Goal: Task Accomplishment & Management: Use online tool/utility

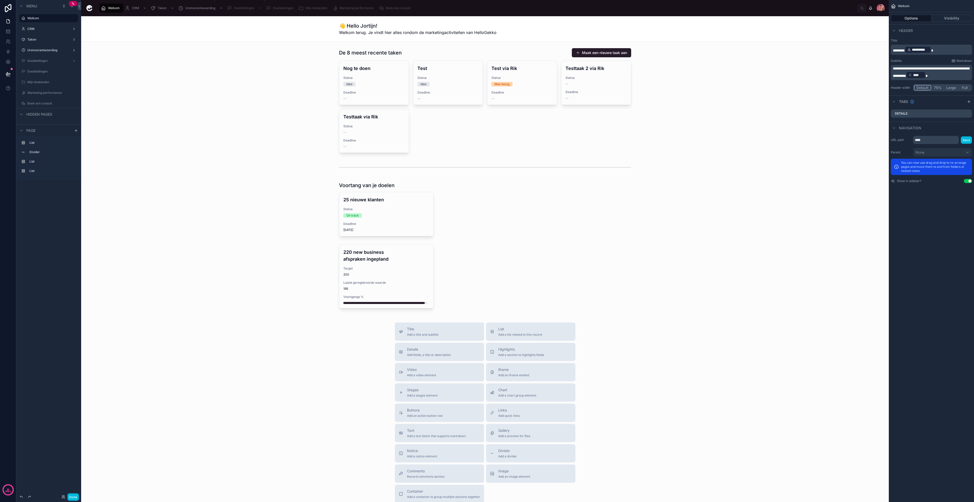
click at [132, 7] on span "CRM" at bounding box center [135, 8] width 7 height 4
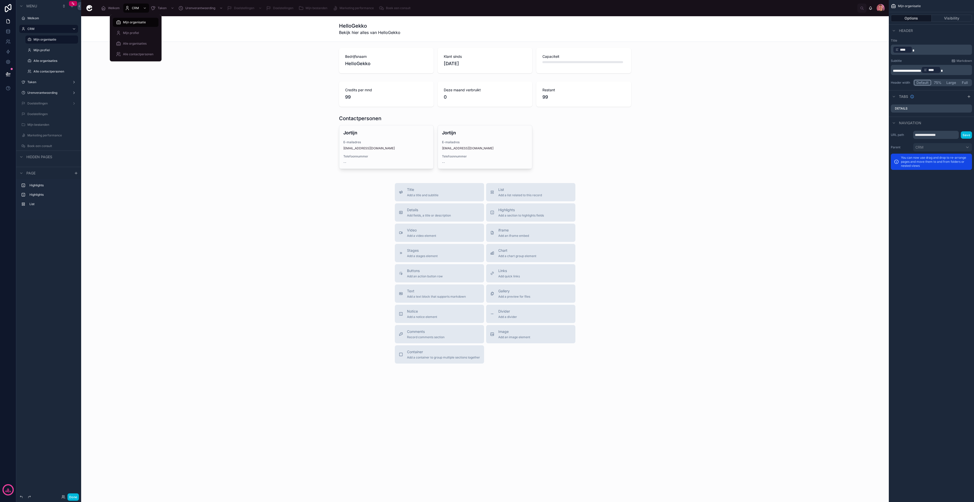
click at [131, 39] on link "Alle organisaties" at bounding box center [136, 43] width 46 height 9
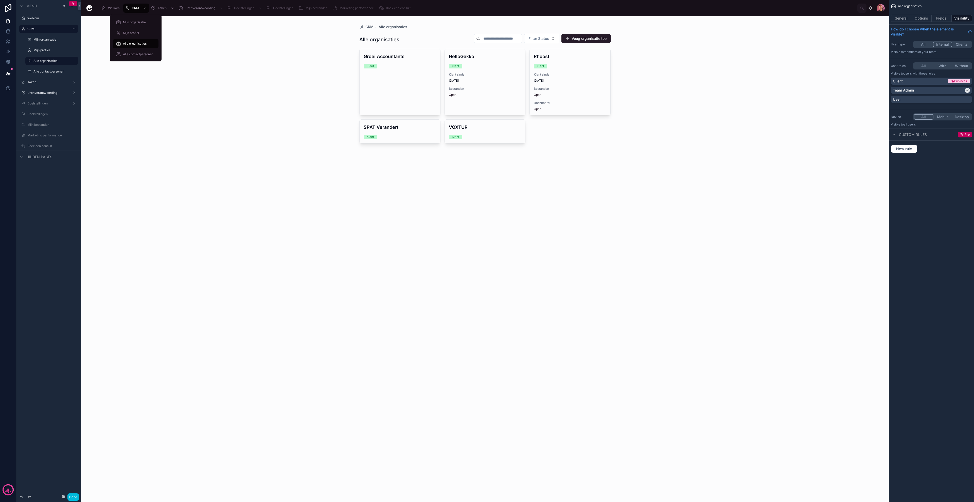
click at [142, 54] on span "Alle contactpersonen" at bounding box center [138, 54] width 30 height 4
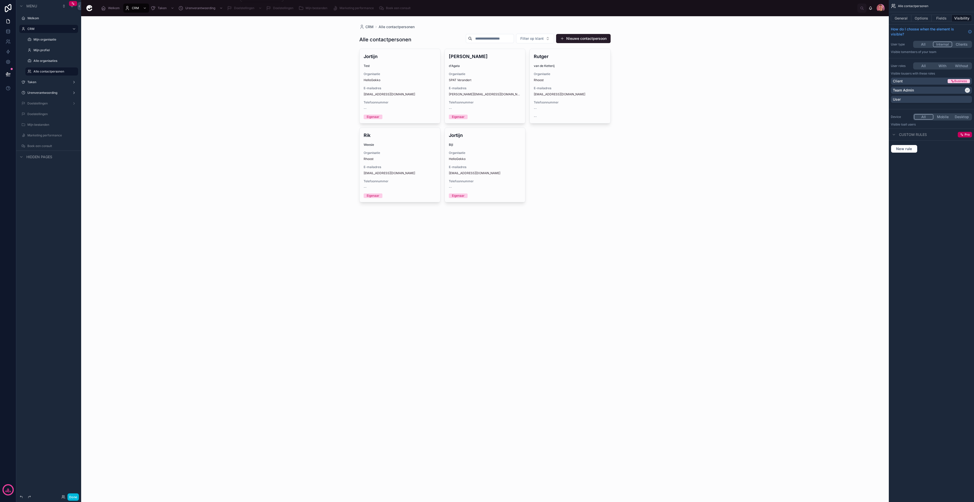
click at [163, 6] on span "Taken" at bounding box center [162, 8] width 9 height 4
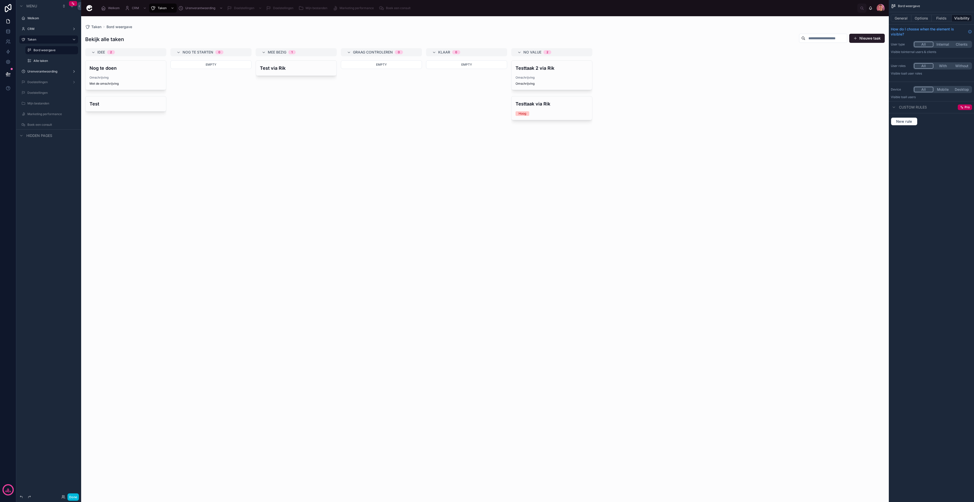
click at [56, 92] on label "Doelstellingen" at bounding box center [51, 93] width 48 height 4
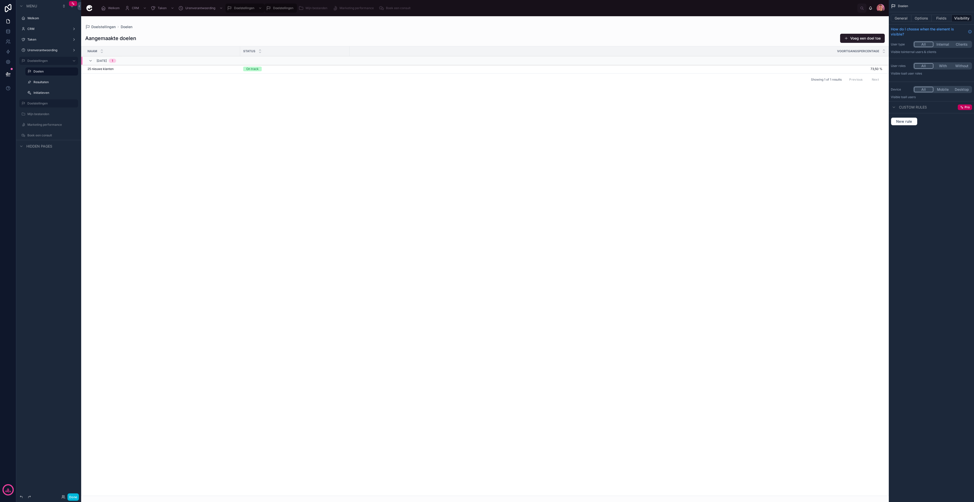
click at [40, 101] on div "Doelstellingen" at bounding box center [52, 103] width 50 height 6
click at [77, 100] on div "scrollable content" at bounding box center [77, 103] width 0 height 8
click at [0, 0] on icon "scrollable content" at bounding box center [0, 0] width 0 height 0
click at [95, 128] on span "Remove" at bounding box center [96, 128] width 13 height 5
click at [42, 72] on label "Doelen" at bounding box center [54, 71] width 42 height 4
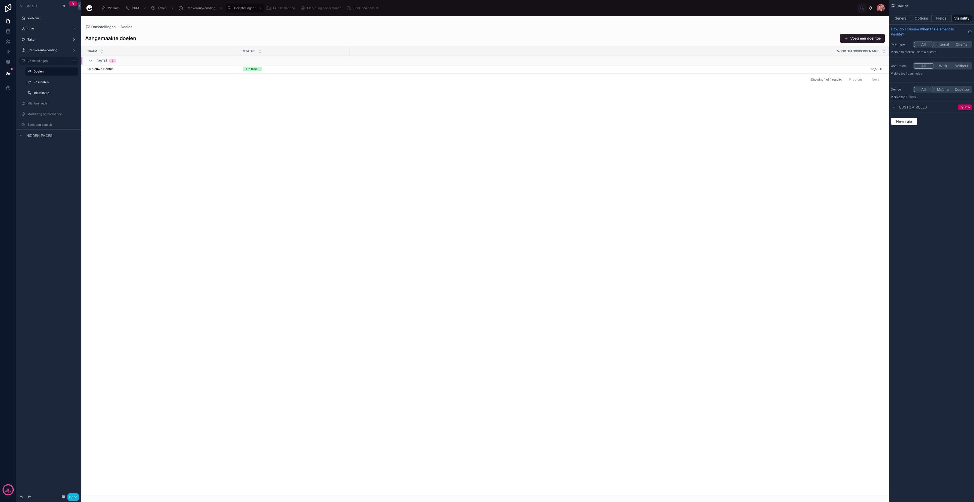
click at [42, 82] on label "Resultaten" at bounding box center [54, 82] width 42 height 4
click at [41, 92] on label "Initiatieven" at bounding box center [54, 93] width 42 height 4
click at [43, 59] on label "Doelstellingen" at bounding box center [47, 61] width 41 height 4
click at [42, 48] on label "Urenverantwoording" at bounding box center [47, 50] width 41 height 4
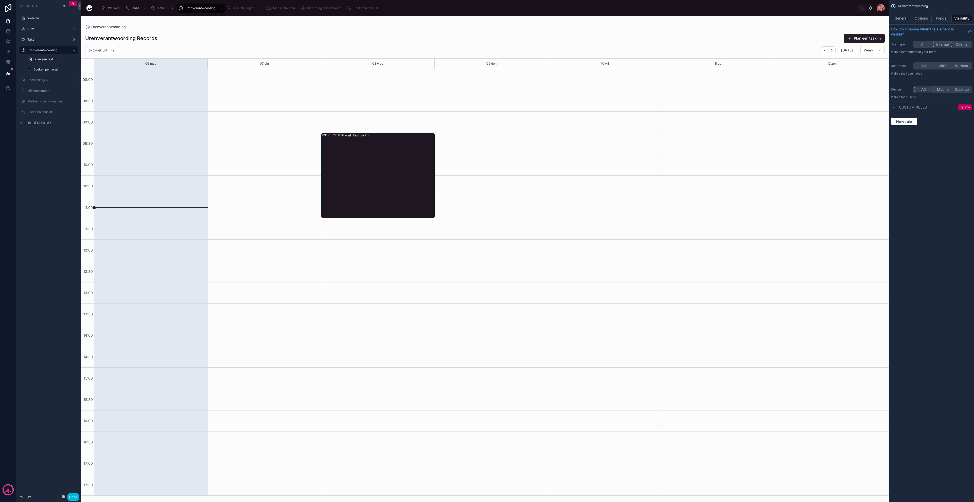
click at [362, 165] on div at bounding box center [484, 259] width 807 height 486
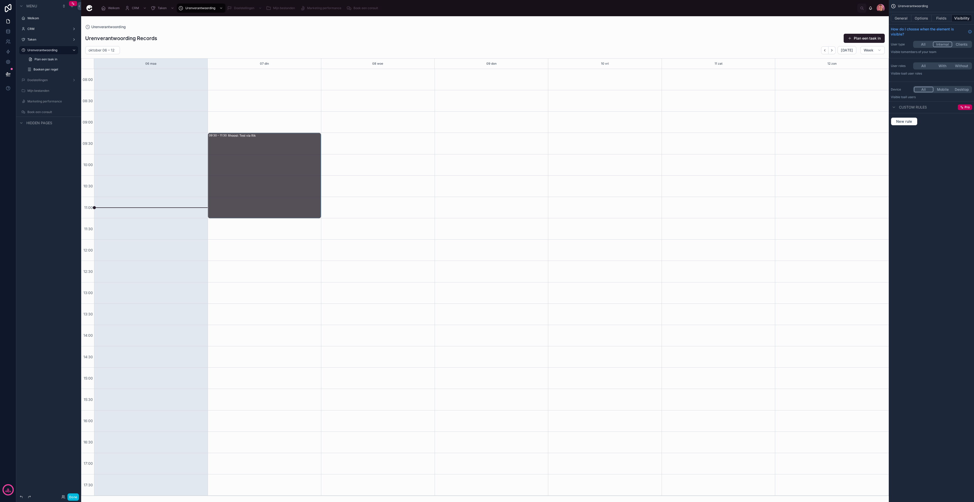
drag, startPoint x: 381, startPoint y: 165, endPoint x: 289, endPoint y: 169, distance: 91.9
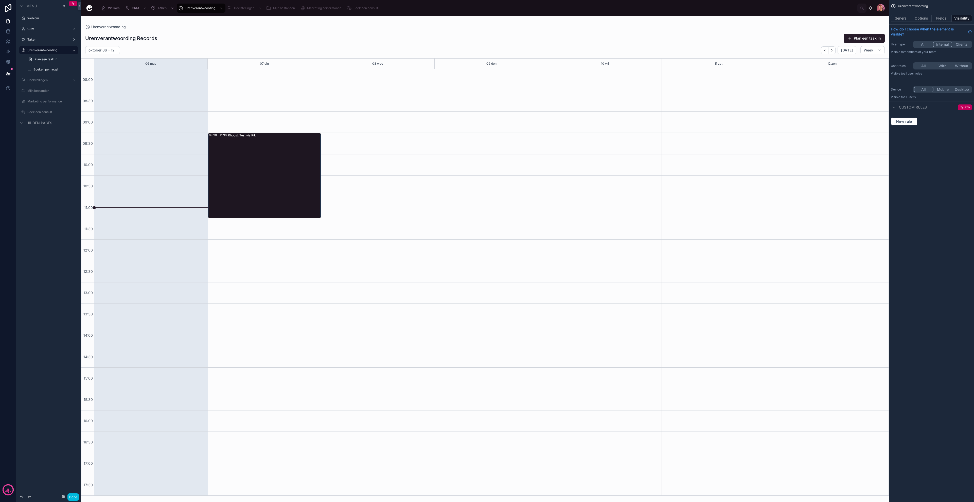
click at [289, 169] on div "Rhoost: Test via Rik" at bounding box center [274, 175] width 93 height 84
click at [942, 19] on button "Fields" at bounding box center [941, 18] width 20 height 7
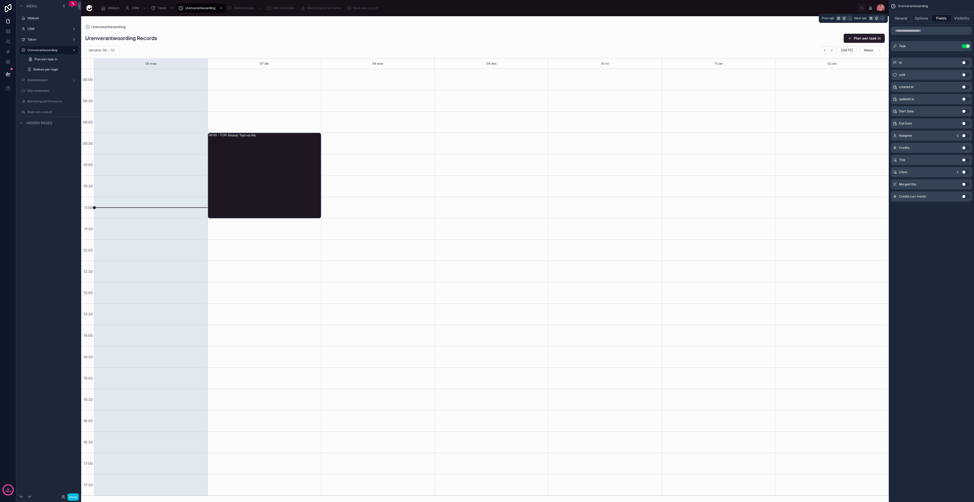
click at [918, 15] on button "Options" at bounding box center [921, 18] width 20 height 7
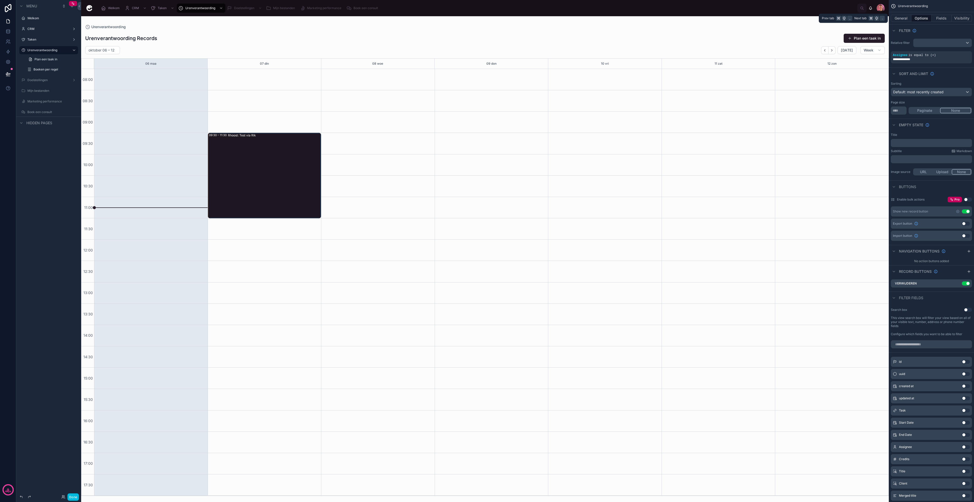
click at [904, 17] on button "General" at bounding box center [901, 18] width 21 height 7
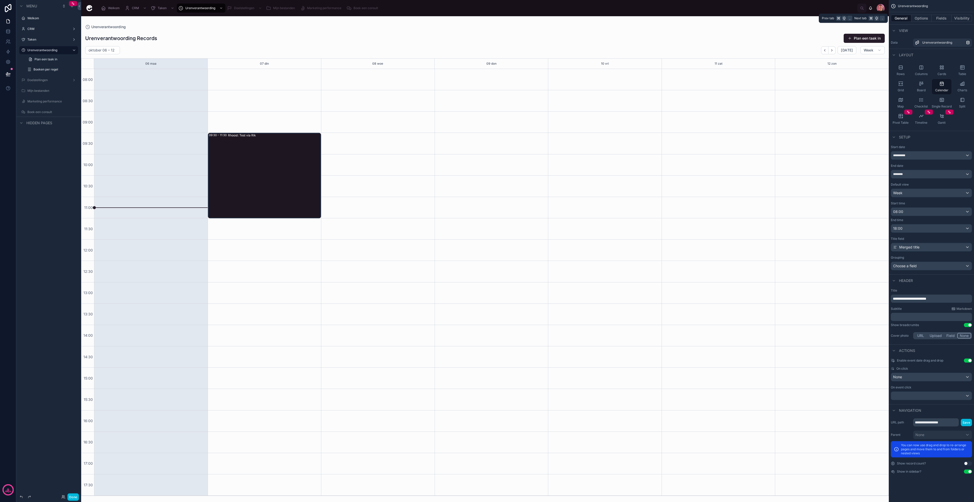
click at [924, 18] on button "Options" at bounding box center [921, 18] width 20 height 7
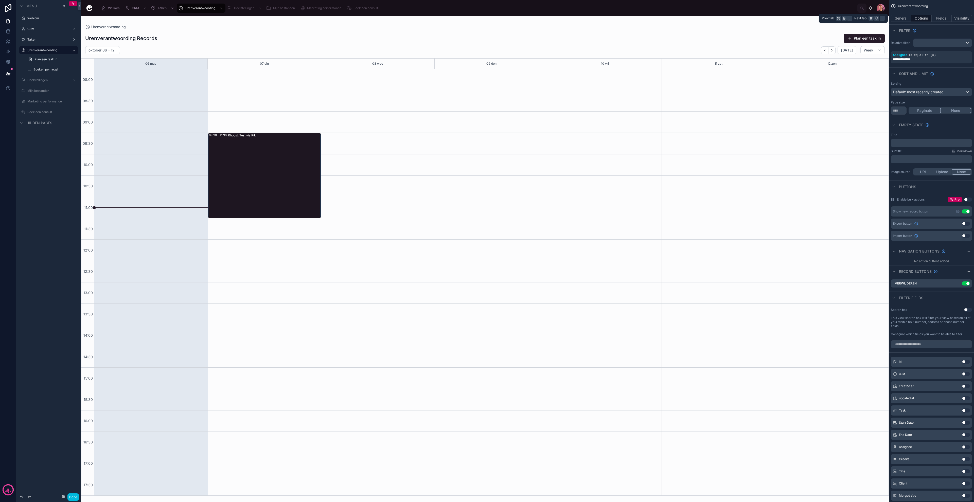
click at [944, 19] on button "Fields" at bounding box center [941, 18] width 20 height 7
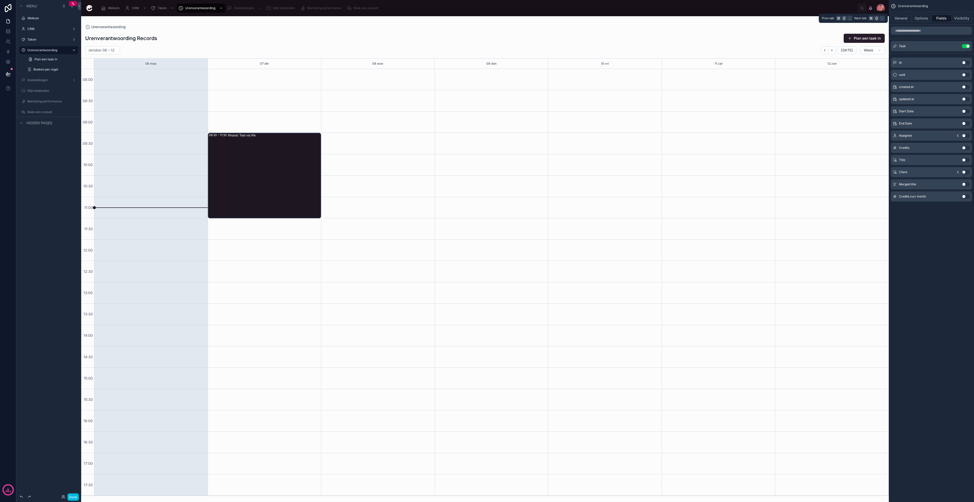
click at [922, 17] on button "Options" at bounding box center [921, 18] width 20 height 7
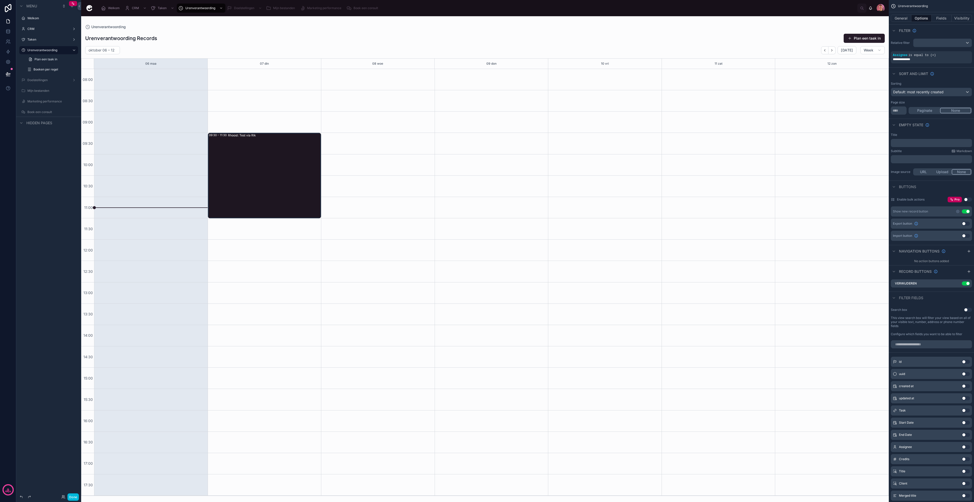
click at [874, 40] on button "Plan een taak in" at bounding box center [863, 38] width 41 height 9
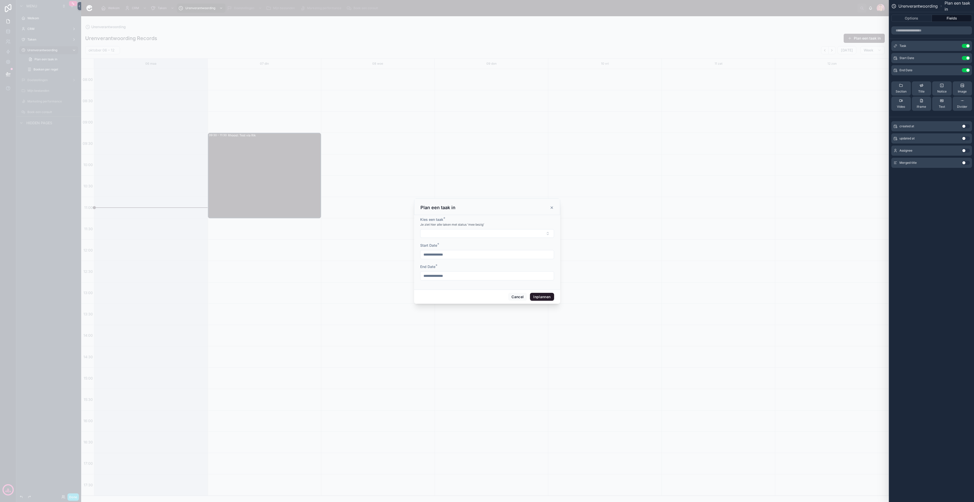
click at [492, 232] on button "Select Button" at bounding box center [487, 233] width 134 height 9
click at [920, 19] on button "Options" at bounding box center [911, 18] width 41 height 7
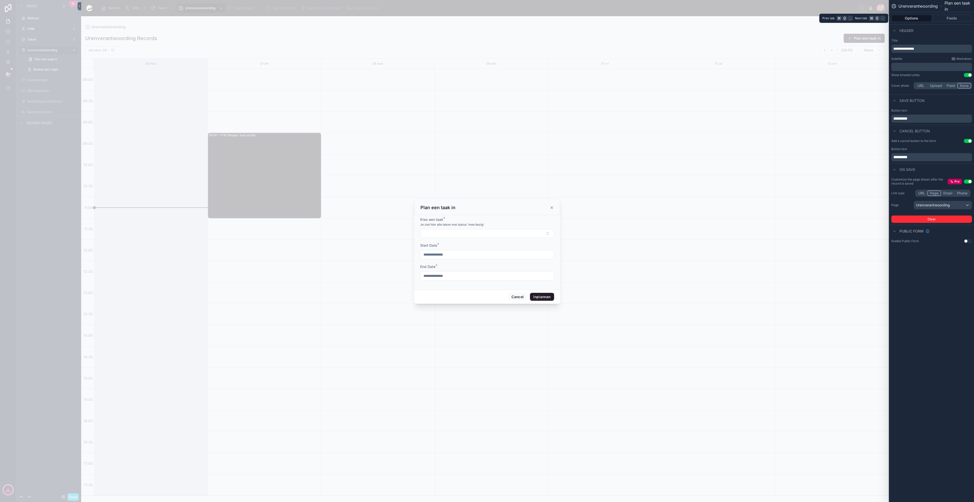
click at [946, 21] on button "Fields" at bounding box center [952, 18] width 40 height 7
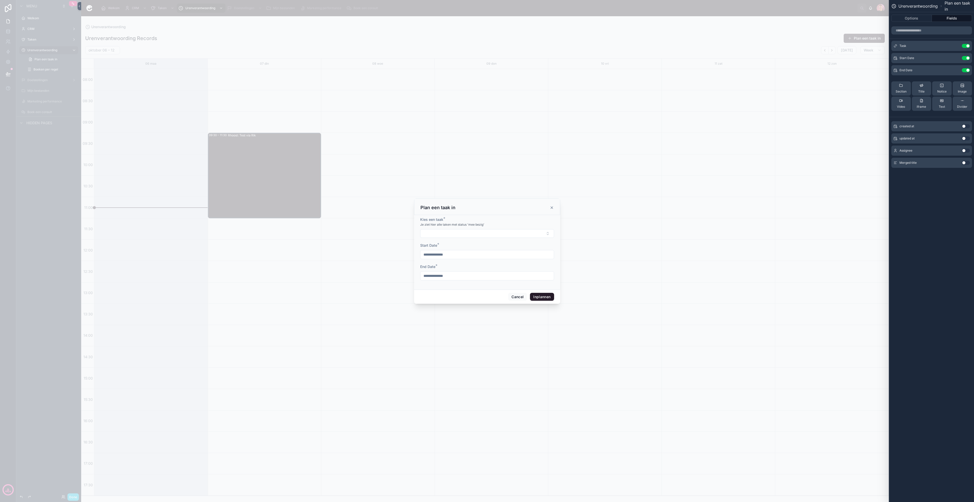
click at [0, 0] on icon at bounding box center [0, 0] width 0 height 0
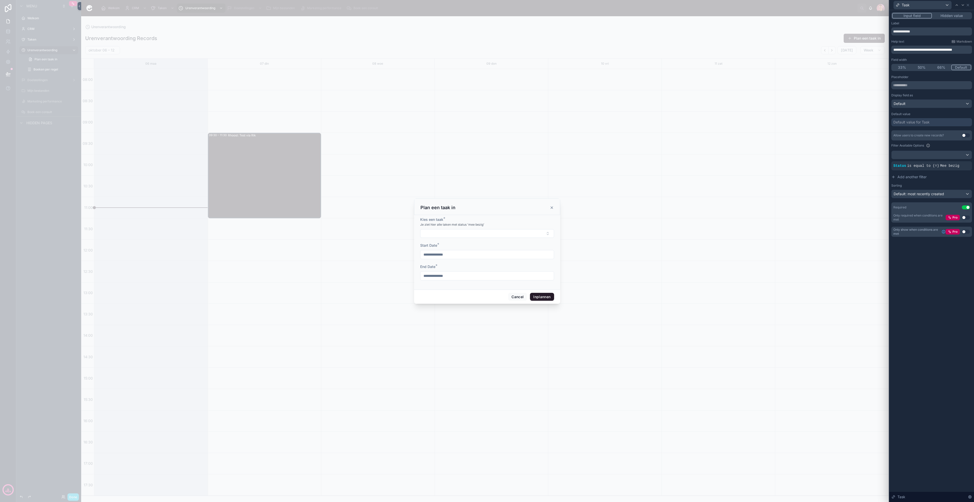
click at [922, 168] on div "Status is equal to (=) Mee bezig" at bounding box center [931, 165] width 77 height 5
click at [922, 164] on span "is equal to (=)" at bounding box center [923, 166] width 32 height 4
click at [0, 0] on icon at bounding box center [0, 0] width 0 height 0
click at [853, 167] on span "Mee bezig" at bounding box center [845, 168] width 18 height 5
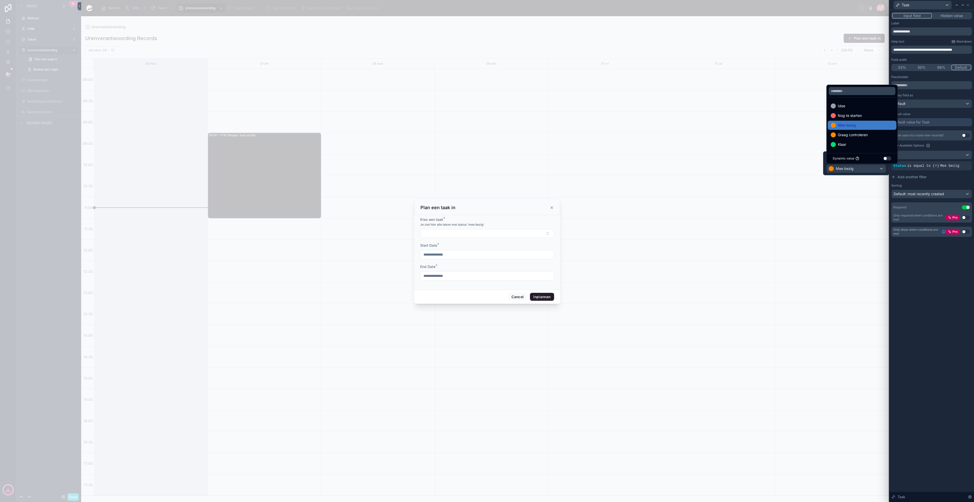
click at [860, 115] on span "Nog te starten" at bounding box center [850, 116] width 24 height 6
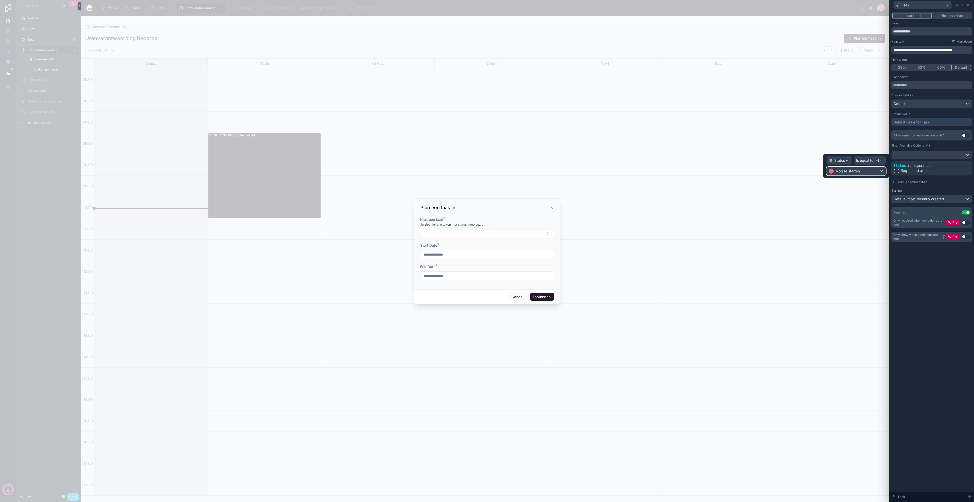
click at [870, 170] on div "Nog te starten" at bounding box center [856, 171] width 59 height 8
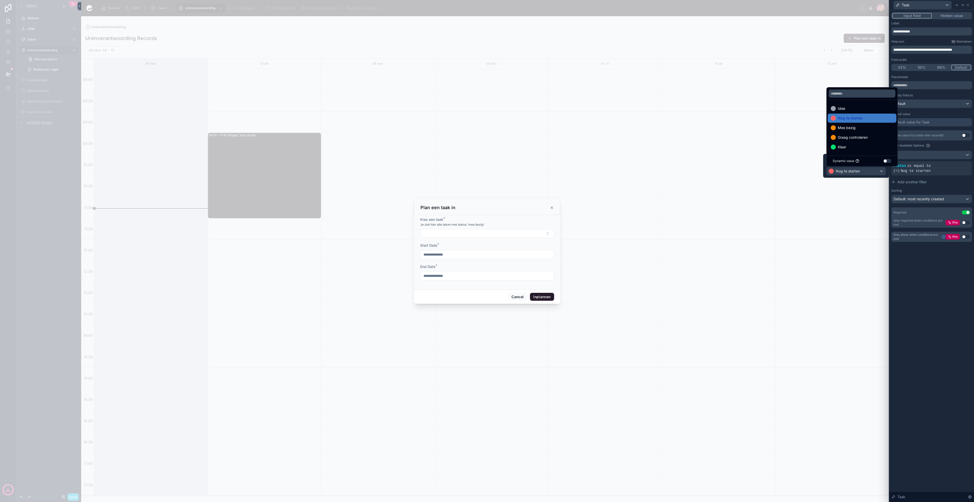
click at [865, 130] on div "Mee bezig" at bounding box center [862, 128] width 63 height 6
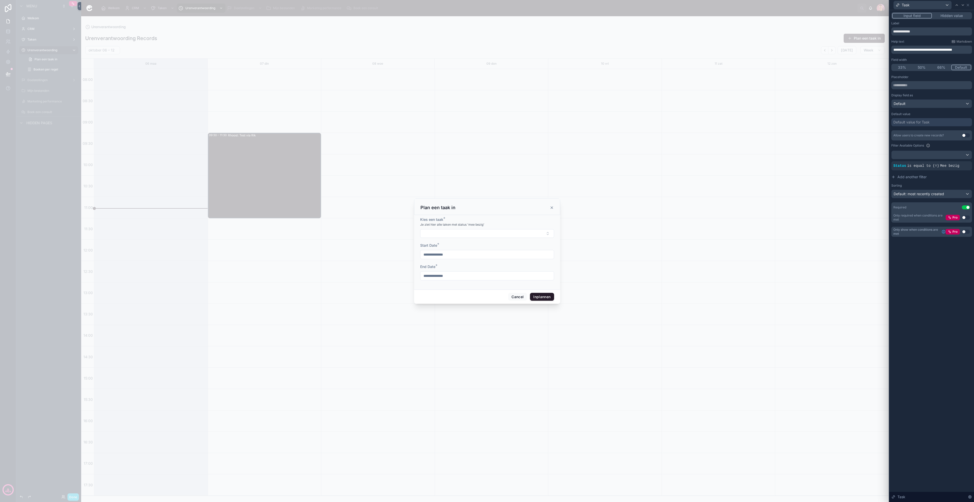
click at [933, 178] on button "Add another filter" at bounding box center [931, 176] width 81 height 9
click at [932, 175] on div "AND" at bounding box center [931, 174] width 81 height 5
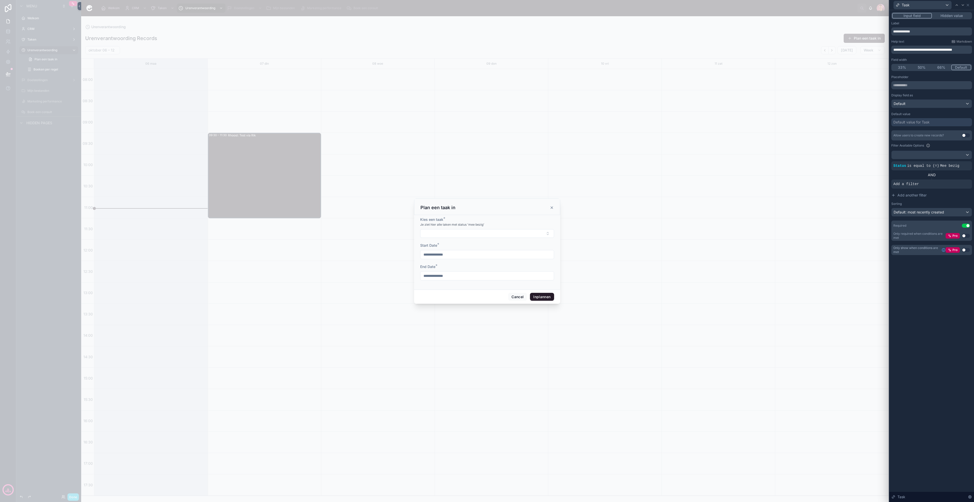
click at [946, 160] on div "Allow users to create new records? Use setting Filter Available Options Status …" at bounding box center [931, 173] width 81 height 86
click at [943, 156] on div at bounding box center [931, 155] width 80 height 8
click at [943, 154] on div at bounding box center [931, 251] width 85 height 502
click at [932, 174] on div "AND" at bounding box center [931, 174] width 81 height 5
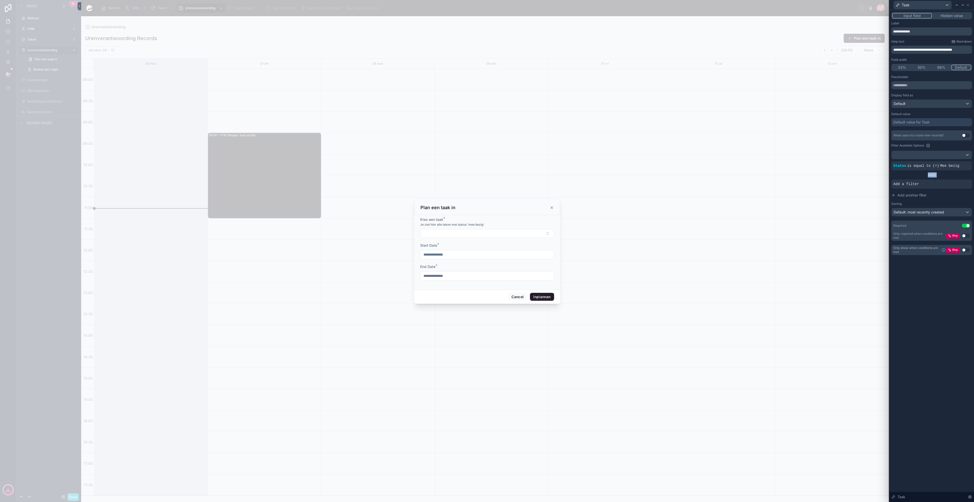
click at [932, 174] on div "AND" at bounding box center [931, 174] width 81 height 5
click at [0, 0] on icon at bounding box center [0, 0] width 0 height 0
click at [0, 0] on div at bounding box center [0, 0] width 0 height 0
click at [928, 174] on div "AND" at bounding box center [931, 174] width 81 height 5
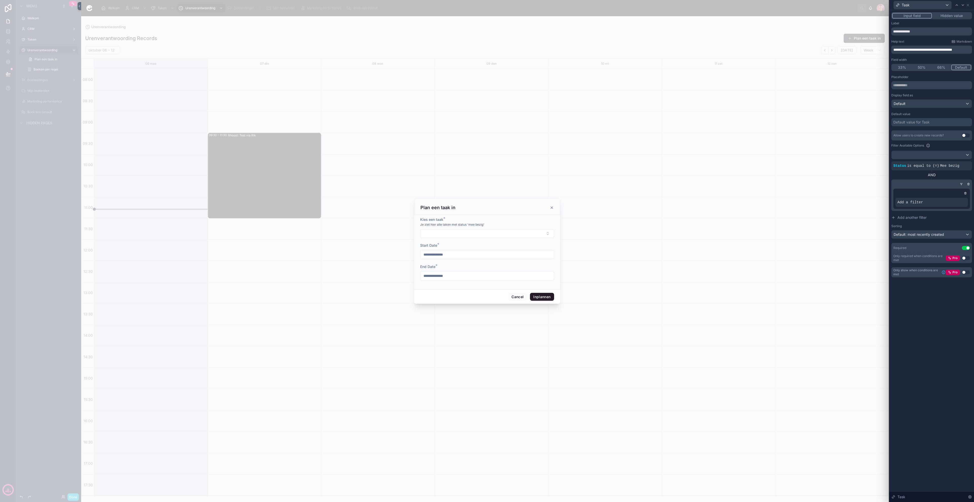
click at [0, 0] on icon at bounding box center [0, 0] width 0 height 0
click at [943, 183] on div "Add a filter" at bounding box center [931, 183] width 73 height 9
click at [939, 185] on div "Add a filter" at bounding box center [931, 183] width 73 height 9
click at [0, 0] on icon at bounding box center [0, 0] width 0 height 0
click at [859, 175] on div "Select a field" at bounding box center [846, 176] width 30 height 8
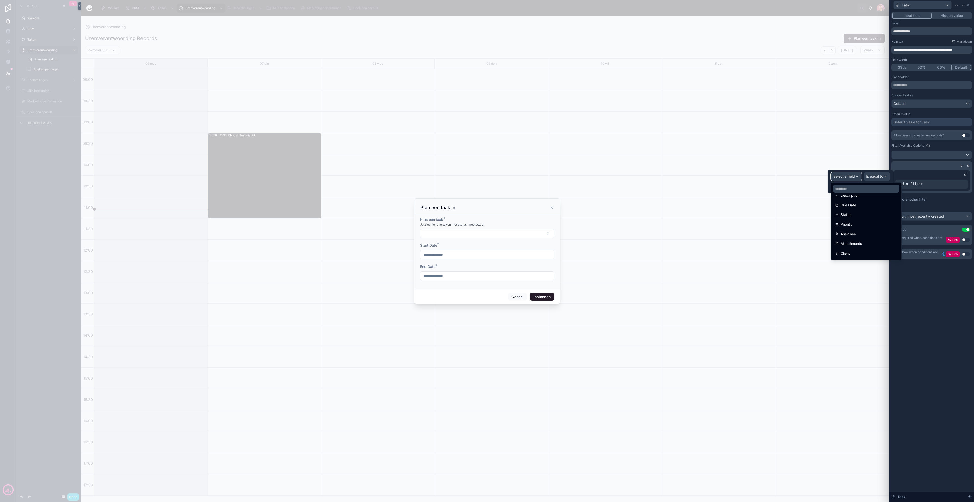
scroll to position [55, 0]
click at [853, 215] on div "Status" at bounding box center [866, 216] width 62 height 6
click at [870, 184] on div "Some value" at bounding box center [860, 187] width 60 height 8
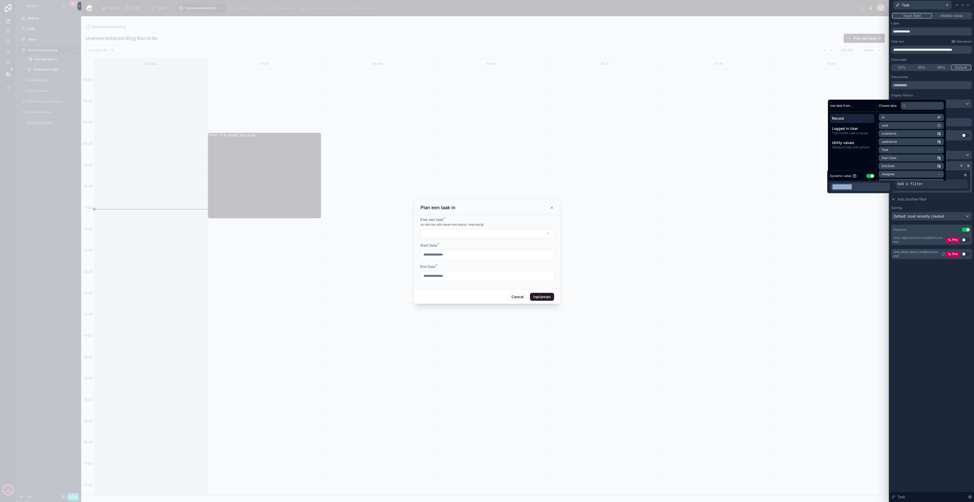
click at [872, 177] on button "Use setting" at bounding box center [870, 176] width 8 height 4
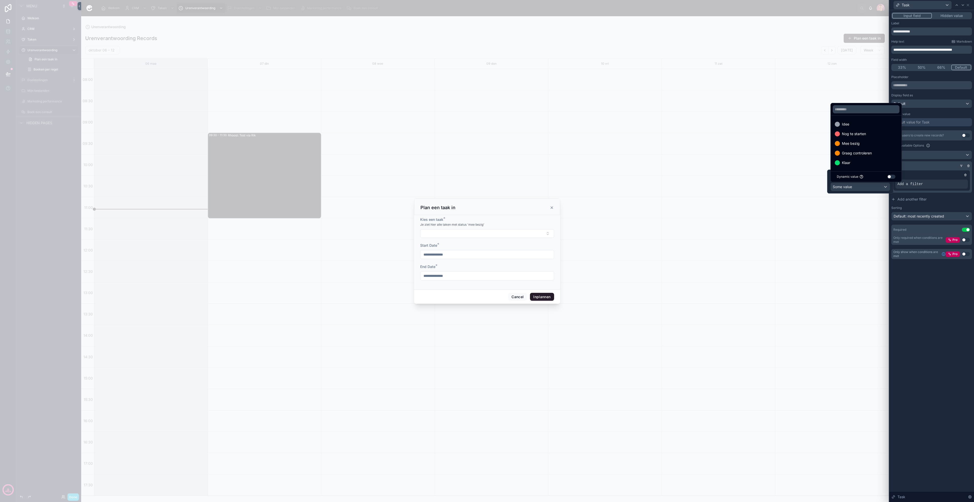
click at [862, 142] on div "Mee bezig" at bounding box center [866, 143] width 63 height 6
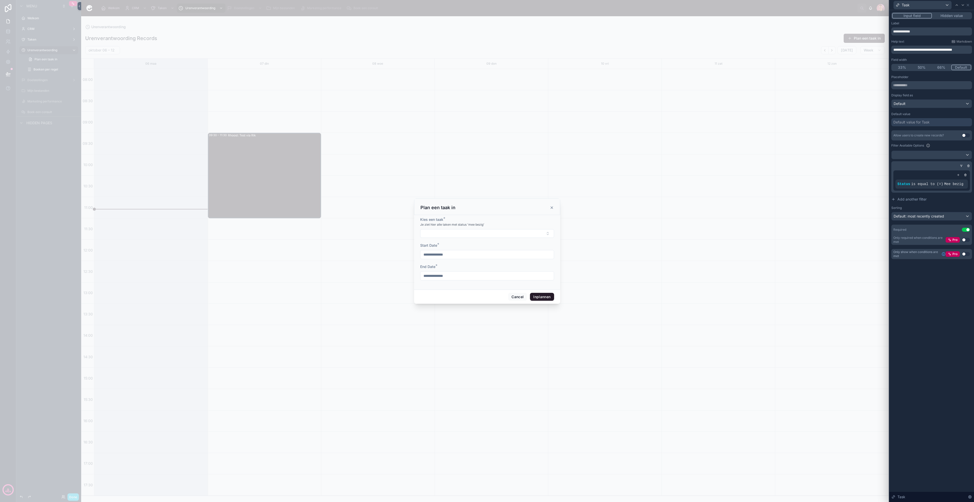
click at [960, 193] on div "Allow users to create new records? Use setting Filter Available Options Status …" at bounding box center [931, 175] width 81 height 90
click at [960, 175] on div at bounding box center [958, 174] width 5 height 5
click at [929, 193] on div "AND" at bounding box center [931, 193] width 73 height 5
click at [965, 176] on icon at bounding box center [965, 174] width 3 height 3
click at [967, 166] on icon at bounding box center [968, 165] width 3 height 3
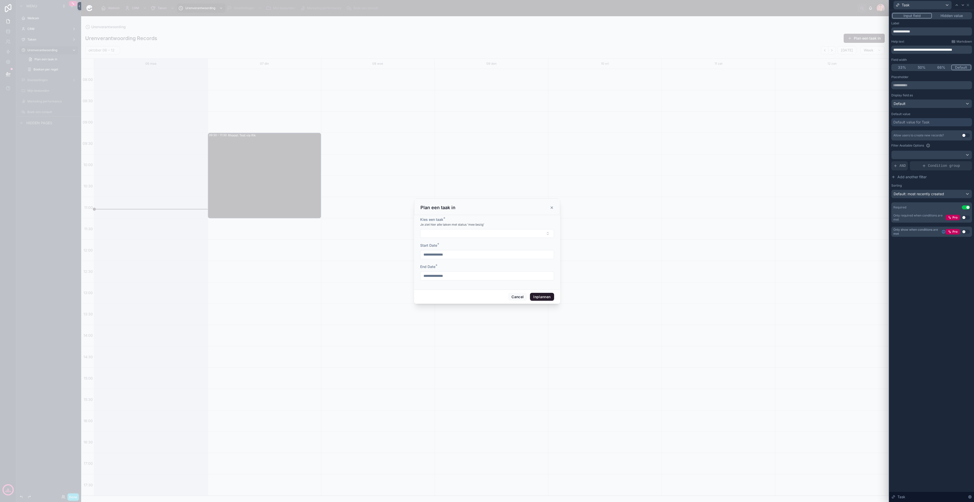
click at [931, 166] on span "Condition group" at bounding box center [944, 165] width 32 height 5
click at [970, 168] on div at bounding box center [930, 165] width 81 height 5
click at [968, 165] on icon at bounding box center [968, 165] width 3 height 3
click at [901, 166] on span "AND" at bounding box center [902, 165] width 6 height 5
click at [0, 0] on icon at bounding box center [0, 0] width 0 height 0
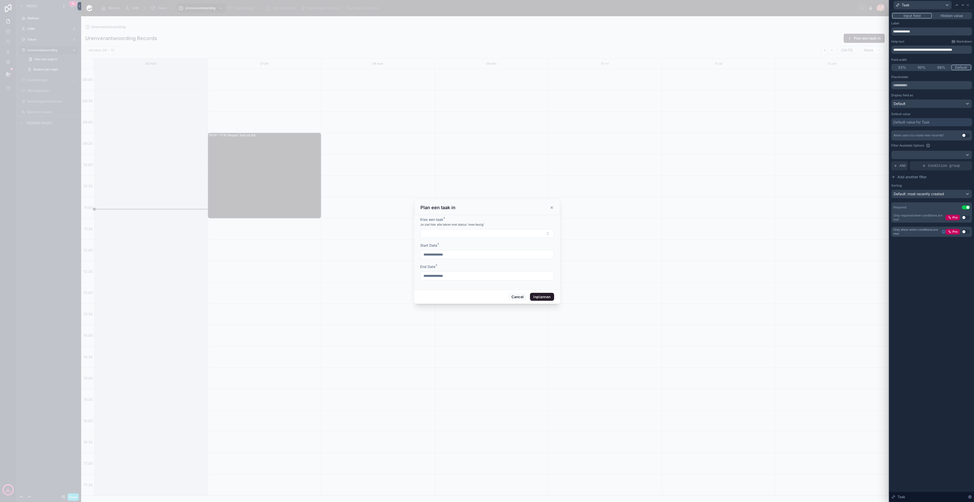
click at [960, 164] on div "Condition group" at bounding box center [941, 165] width 62 height 9
click at [943, 183] on div "Add a filter" at bounding box center [931, 183] width 73 height 9
click at [0, 0] on icon at bounding box center [0, 0] width 0 height 0
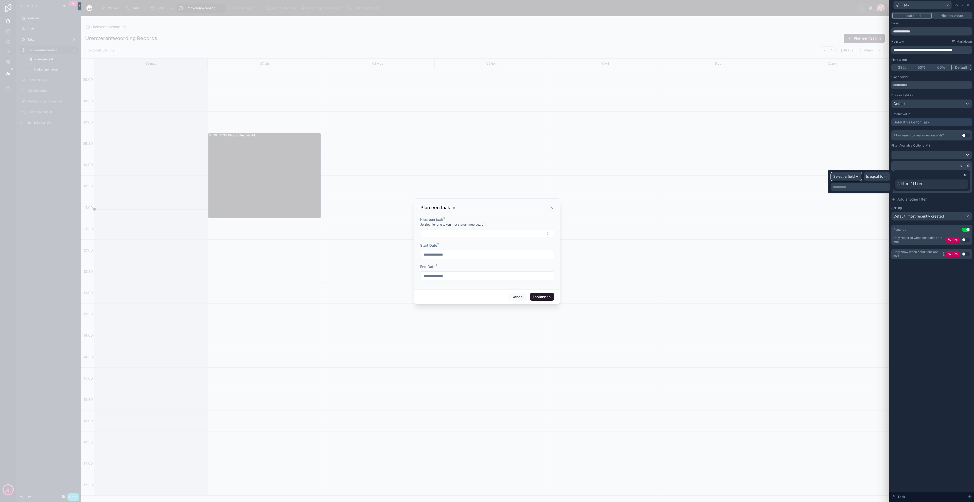
click at [856, 178] on div "Select a field" at bounding box center [846, 176] width 30 height 8
click at [851, 225] on span "Status" at bounding box center [845, 224] width 11 height 6
click at [873, 178] on span "Is equal to (=)" at bounding box center [871, 176] width 23 height 5
click at [846, 186] on div at bounding box center [860, 181] width 66 height 23
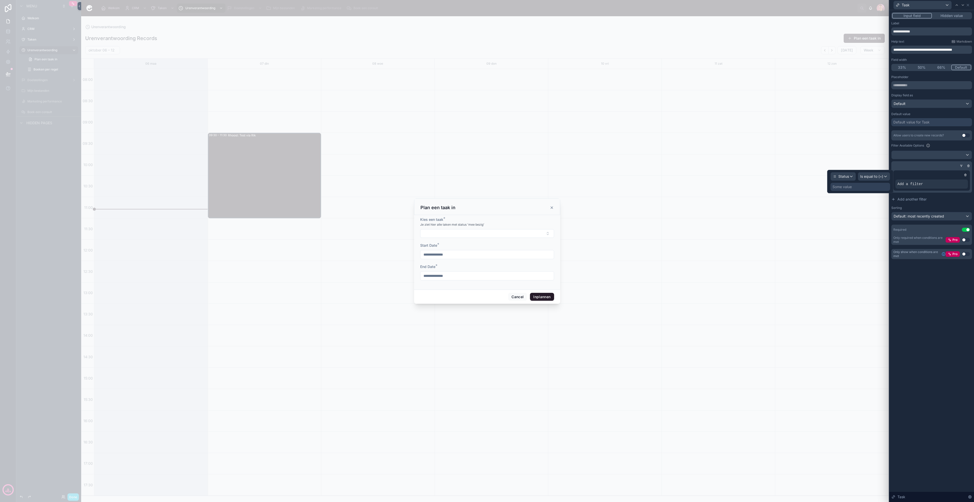
click at [848, 188] on div "Some value" at bounding box center [841, 186] width 19 height 5
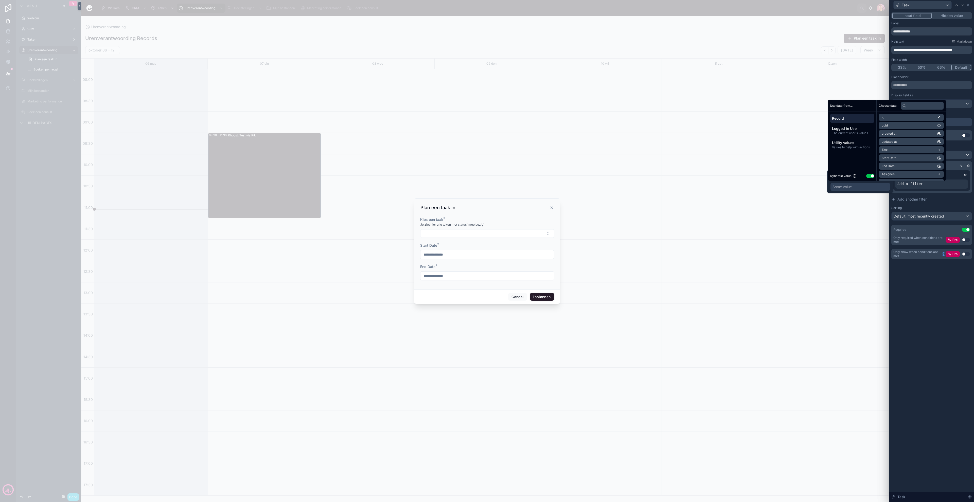
click at [868, 174] on button "Use setting" at bounding box center [870, 176] width 8 height 4
click at [857, 142] on span "Mee bezig" at bounding box center [851, 143] width 18 height 6
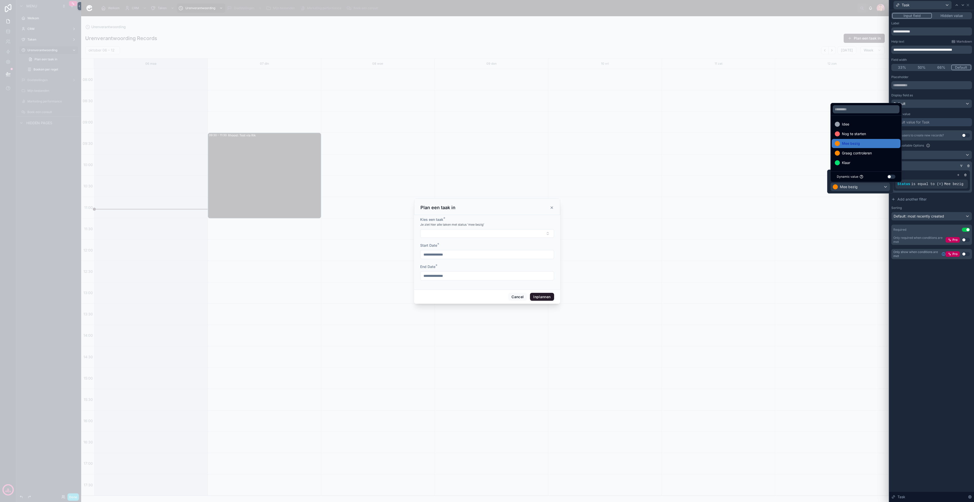
click at [862, 156] on span "Graag controleren" at bounding box center [857, 153] width 30 height 6
click at [864, 144] on div "Mee bezig" at bounding box center [866, 143] width 63 height 6
click at [951, 176] on div at bounding box center [931, 174] width 73 height 5
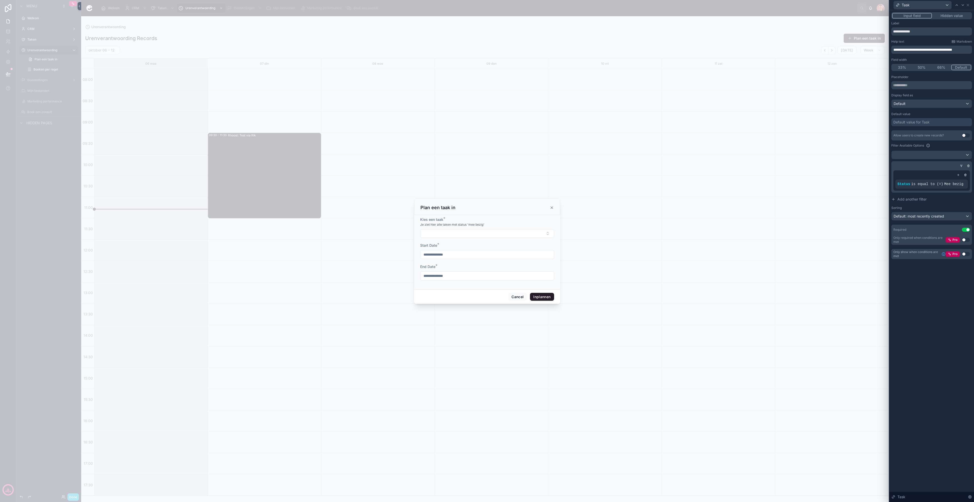
click at [958, 176] on icon at bounding box center [958, 174] width 3 height 3
click at [922, 199] on div "Add a filter" at bounding box center [931, 202] width 73 height 9
click at [0, 0] on icon at bounding box center [0, 0] width 0 height 0
click at [966, 175] on icon at bounding box center [965, 175] width 2 height 2
click at [969, 164] on icon at bounding box center [968, 165] width 3 height 3
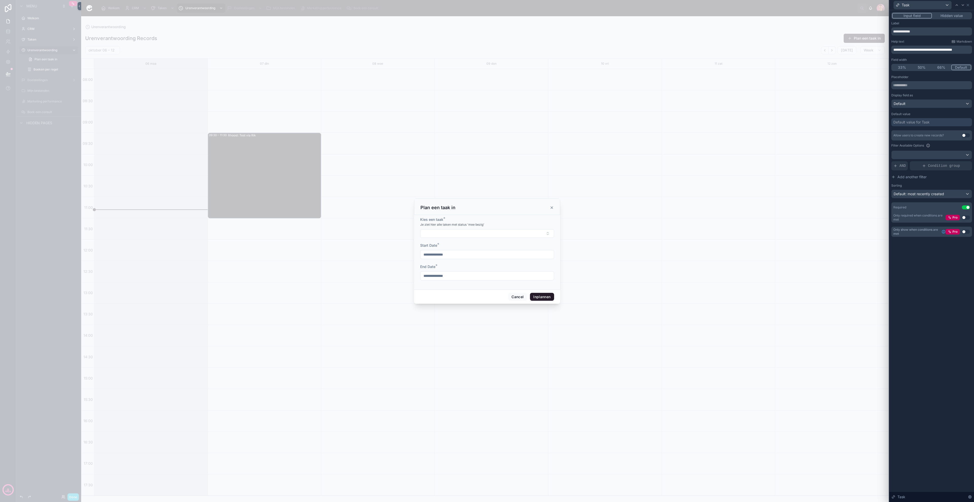
click at [901, 175] on span "Add another filter" at bounding box center [911, 176] width 29 height 5
click at [908, 167] on span "Add a filter" at bounding box center [906, 165] width 26 height 5
click at [0, 0] on icon at bounding box center [0, 0] width 0 height 0
click at [855, 159] on div "Select a field" at bounding box center [842, 158] width 30 height 8
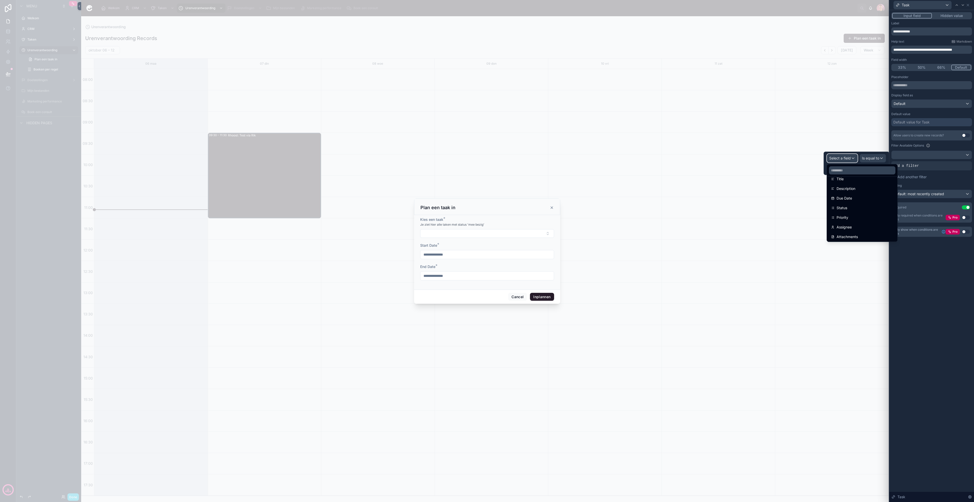
scroll to position [50, 0]
click at [846, 206] on div "Status" at bounding box center [862, 202] width 68 height 9
click at [869, 166] on div "Some value" at bounding box center [856, 169] width 60 height 8
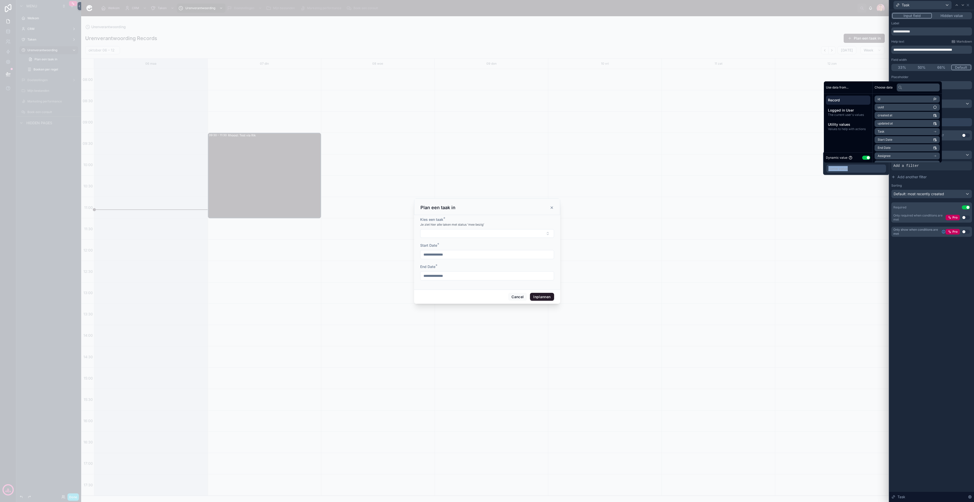
click at [864, 156] on button "Use setting" at bounding box center [866, 158] width 8 height 4
click at [852, 125] on span "Mee bezig" at bounding box center [847, 125] width 18 height 6
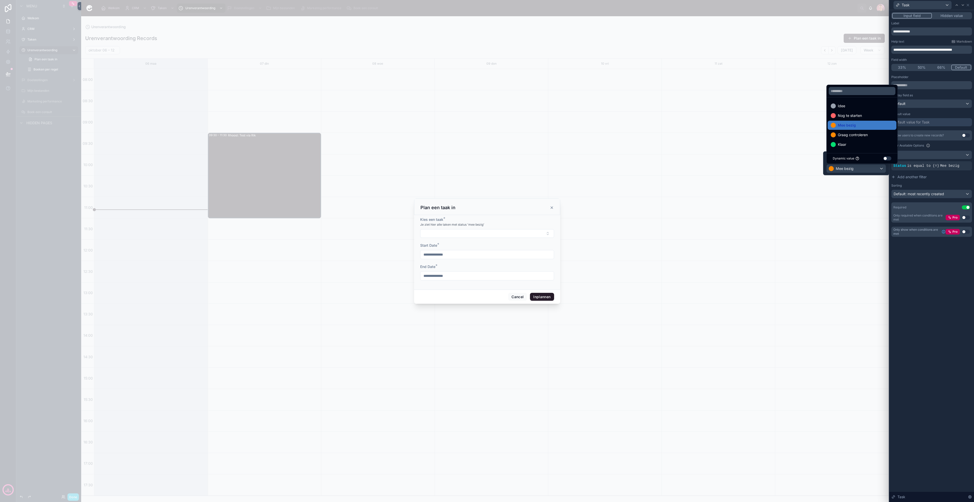
click at [920, 179] on span "Add another filter" at bounding box center [911, 176] width 29 height 5
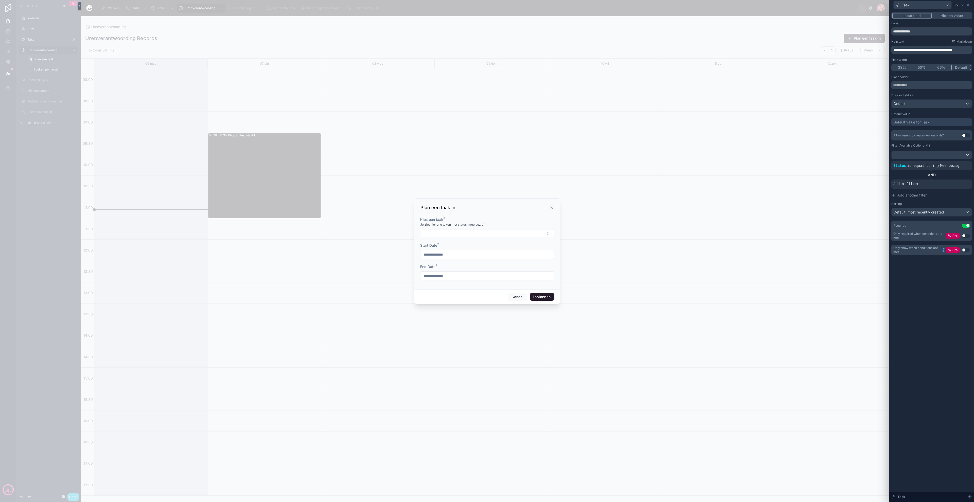
click at [0, 0] on icon at bounding box center [0, 0] width 0 height 0
click at [799, 185] on div at bounding box center [487, 251] width 974 height 502
